Goal: Browse casually

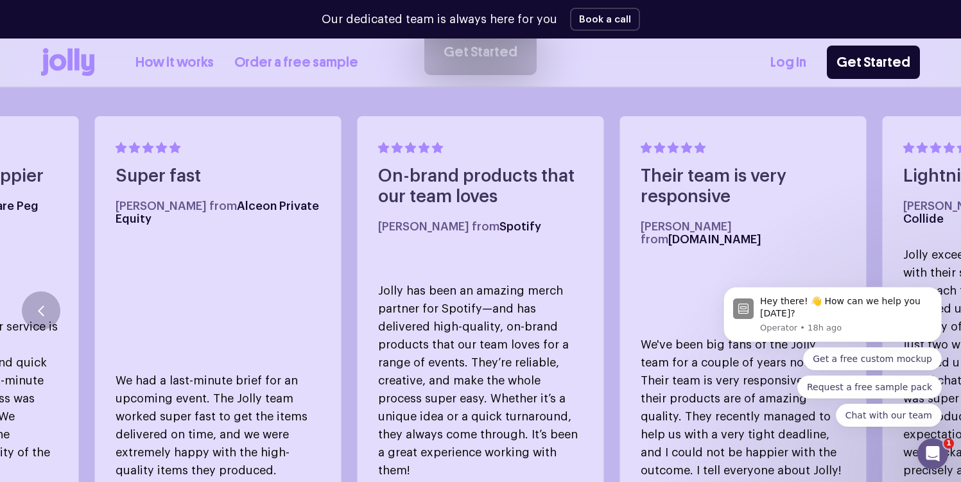
scroll to position [711, 0]
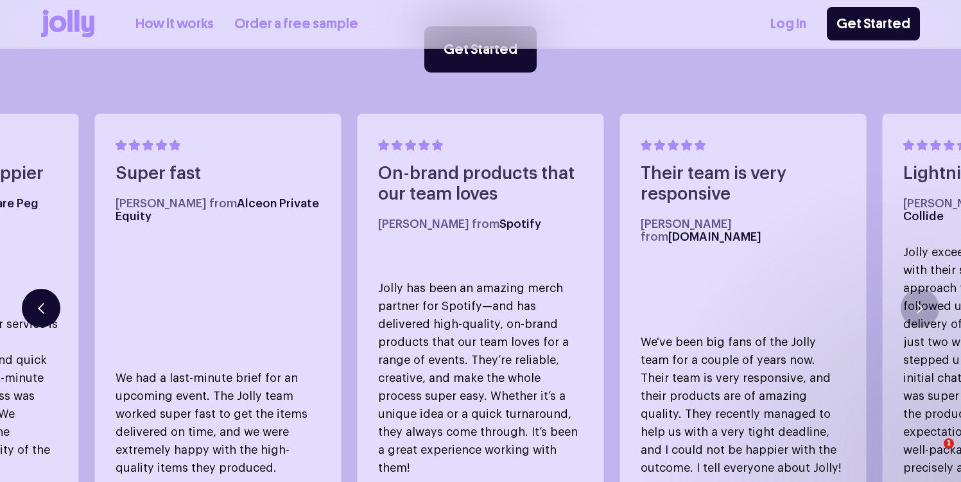
click at [33, 298] on button "button" at bounding box center [41, 308] width 39 height 39
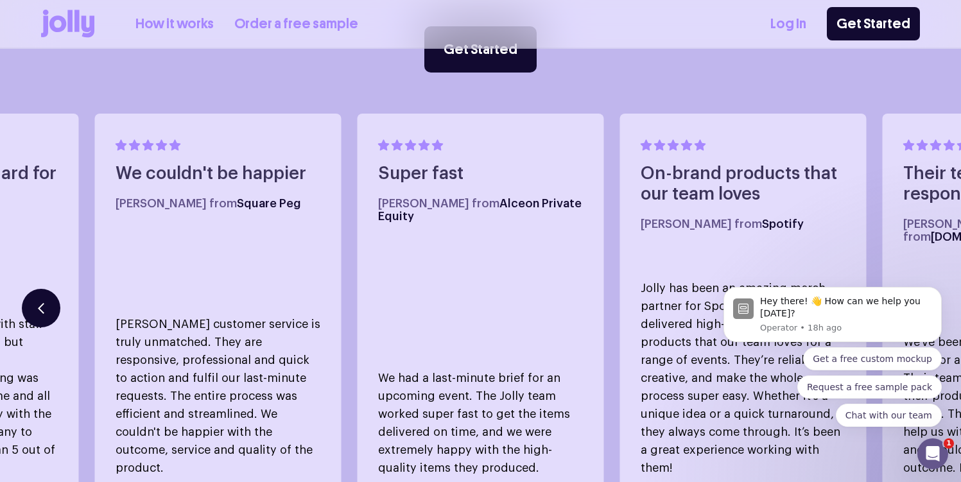
click at [33, 298] on button "button" at bounding box center [41, 308] width 39 height 39
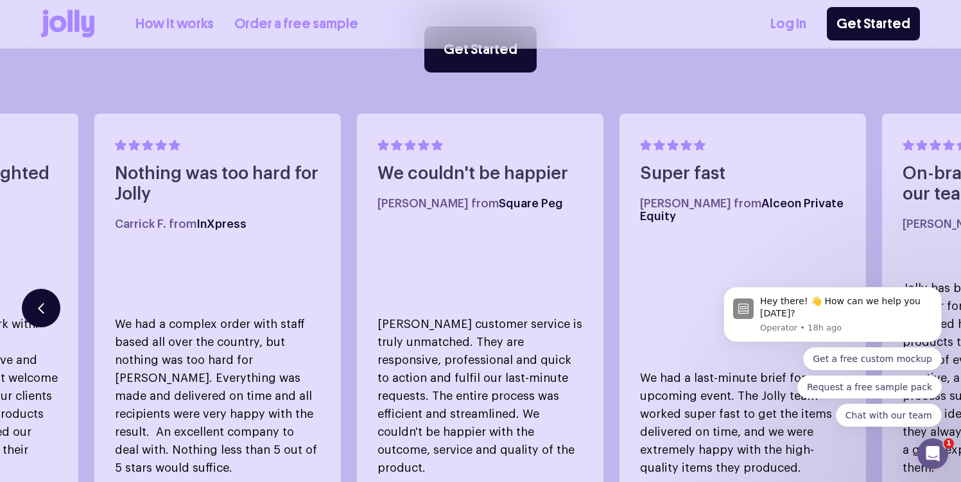
click at [33, 298] on button "button" at bounding box center [41, 308] width 39 height 39
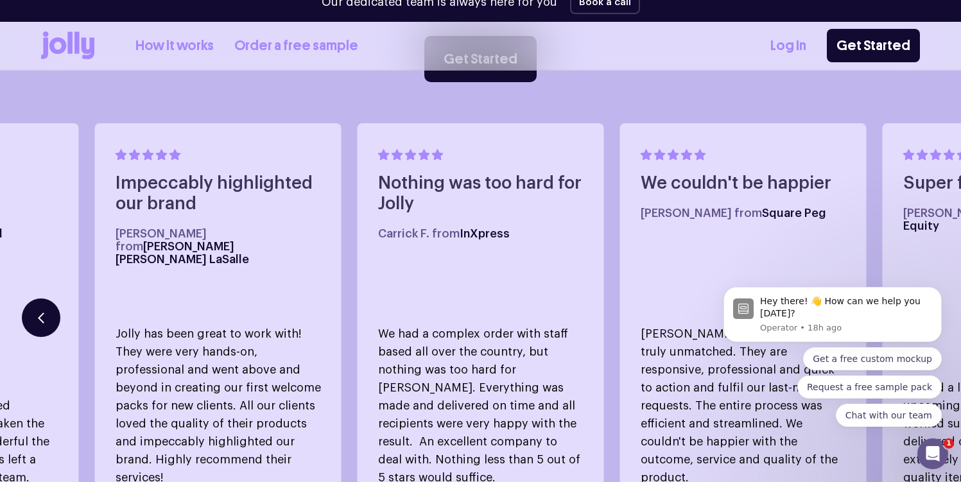
click at [33, 298] on button "button" at bounding box center [41, 317] width 39 height 39
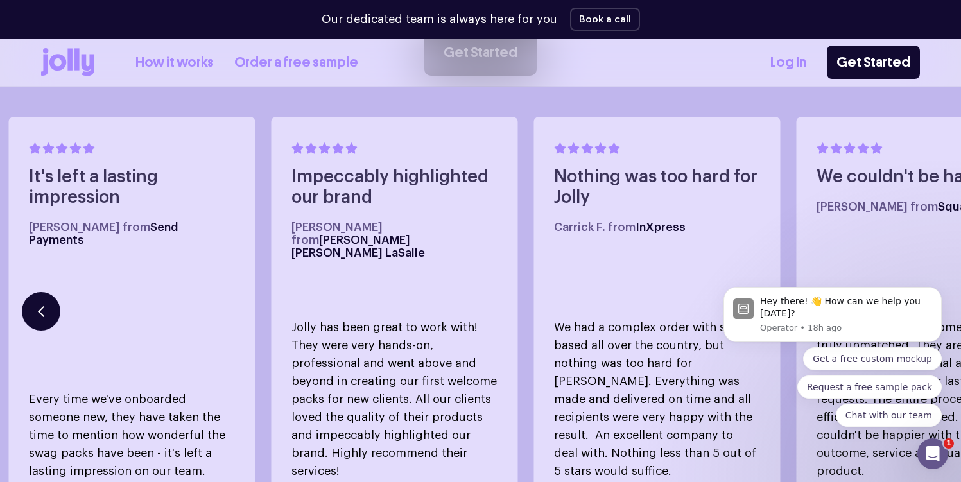
scroll to position [711, 0]
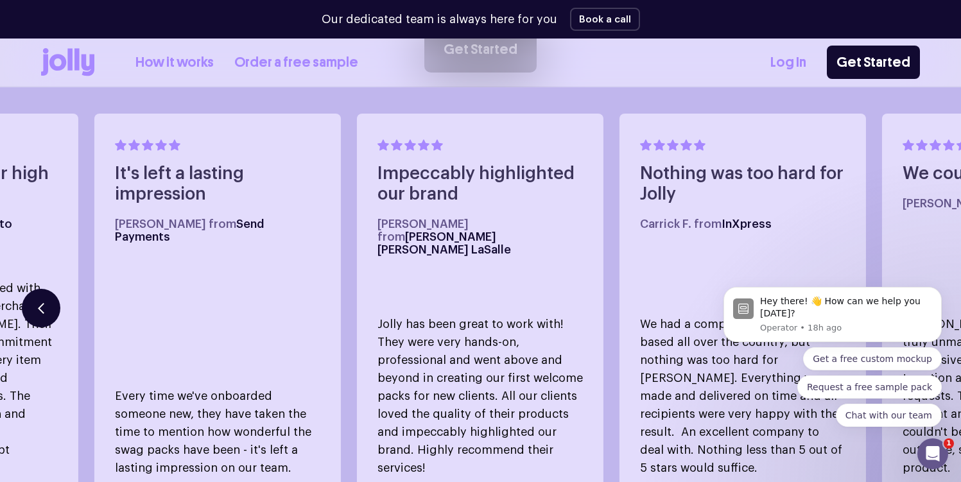
click at [33, 298] on button "button" at bounding box center [41, 308] width 39 height 39
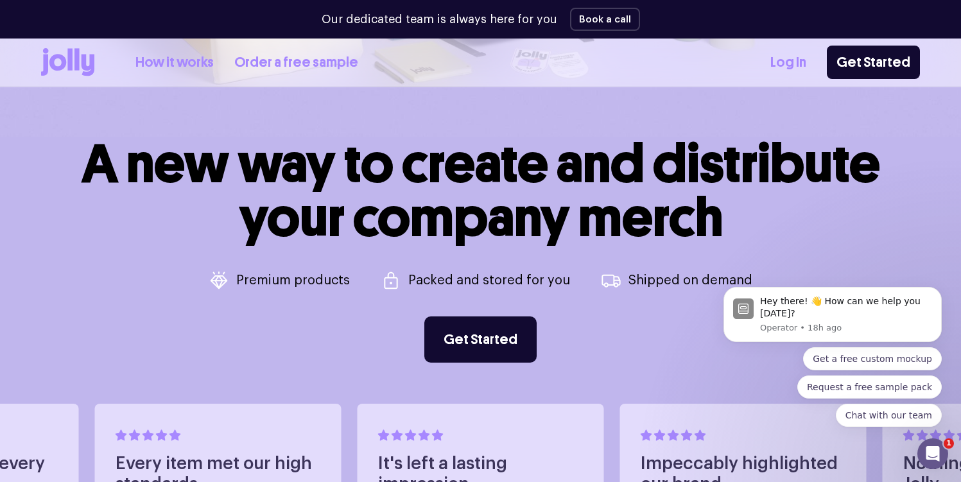
scroll to position [423, 0]
